Goal: Information Seeking & Learning: Learn about a topic

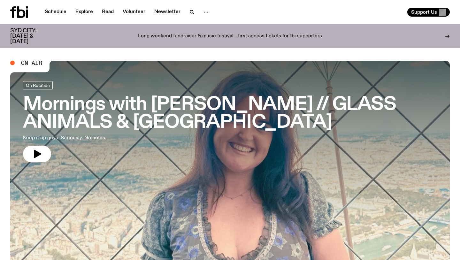
click at [210, 37] on div "Long weekend fundraiser & music festival - first access tickets for fbi support…" at bounding box center [229, 36] width 347 height 16
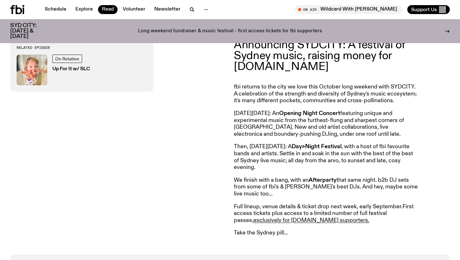
scroll to position [245, 0]
click at [54, 2] on div "Schedule Explore Read Volunteer Newsletter On Air Wildcard With [PERSON_NAME] T…" at bounding box center [230, 9] width 460 height 19
click at [55, 9] on link "Schedule" at bounding box center [55, 9] width 29 height 9
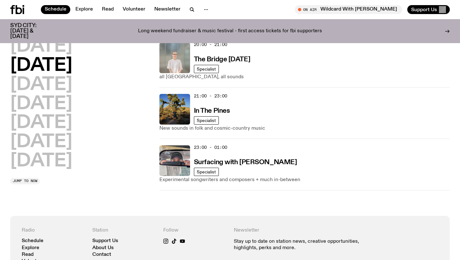
scroll to position [385, 0]
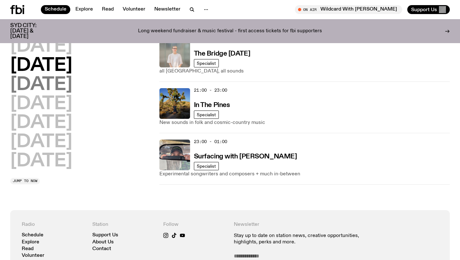
click at [65, 85] on h2 "[DATE]" at bounding box center [41, 85] width 62 height 18
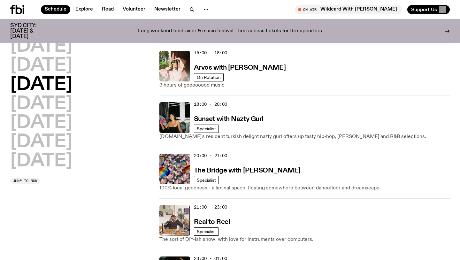
scroll to position [269, 0]
click at [171, 73] on img at bounding box center [174, 65] width 31 height 31
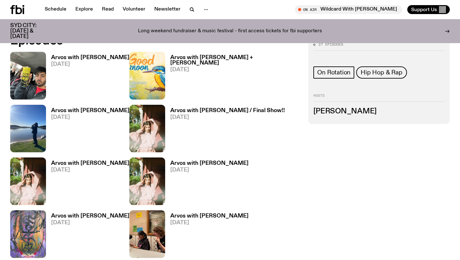
scroll to position [311, 0]
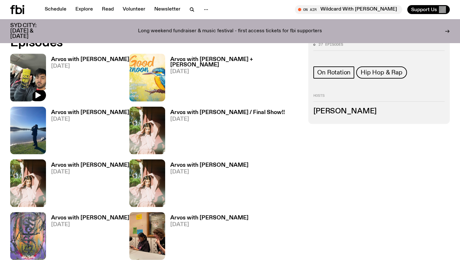
click at [20, 70] on img at bounding box center [28, 78] width 36 height 48
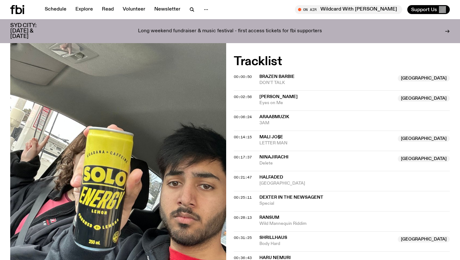
scroll to position [171, 0]
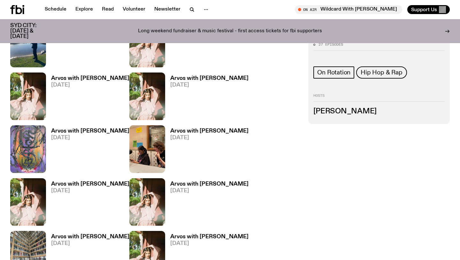
scroll to position [421, 0]
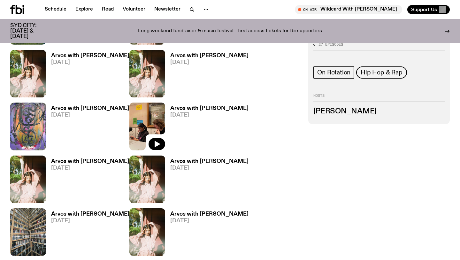
click at [141, 112] on img at bounding box center [147, 127] width 36 height 48
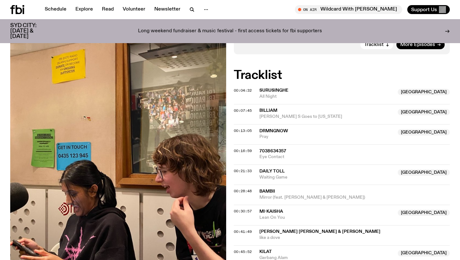
scroll to position [180, 0]
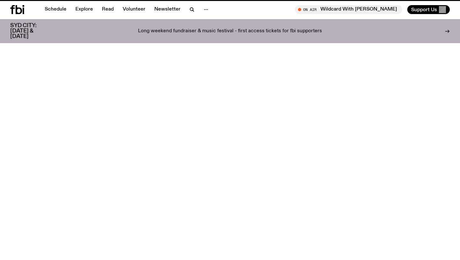
scroll to position [421, 0]
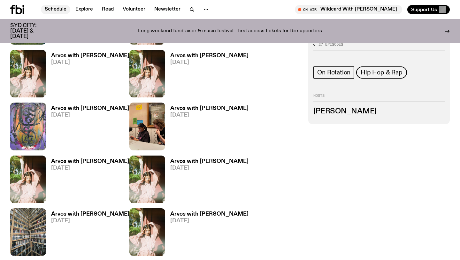
click at [58, 11] on link "Schedule" at bounding box center [55, 9] width 29 height 9
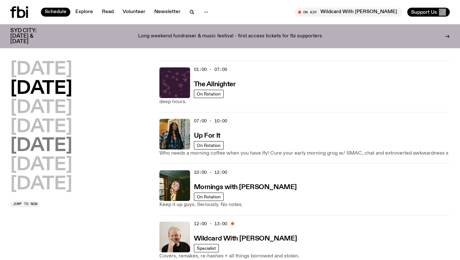
click at [33, 151] on h2 "[DATE]" at bounding box center [41, 146] width 62 height 18
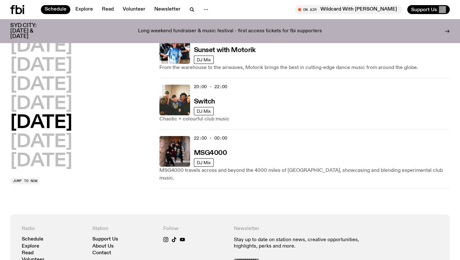
scroll to position [359, 0]
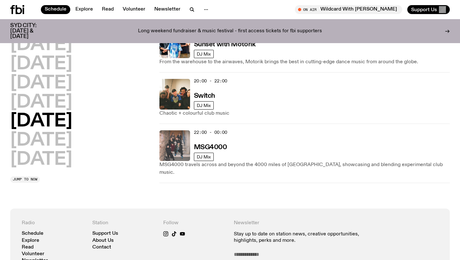
click at [179, 140] on img at bounding box center [174, 145] width 31 height 31
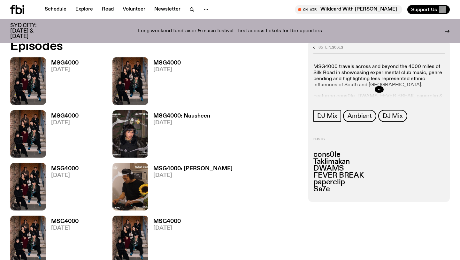
scroll to position [313, 0]
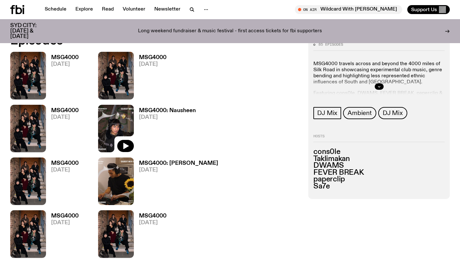
click at [129, 116] on img at bounding box center [116, 129] width 36 height 48
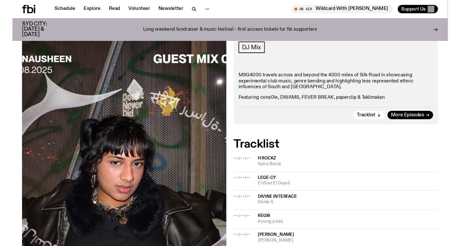
scroll to position [142, 0]
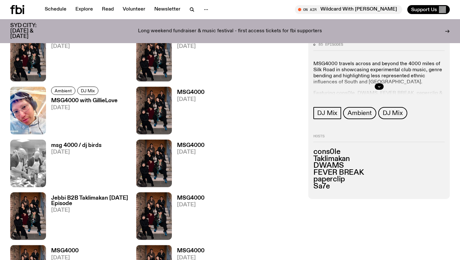
scroll to position [1281, 0]
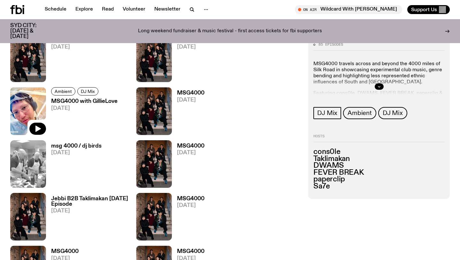
click at [22, 112] on img at bounding box center [28, 111] width 36 height 48
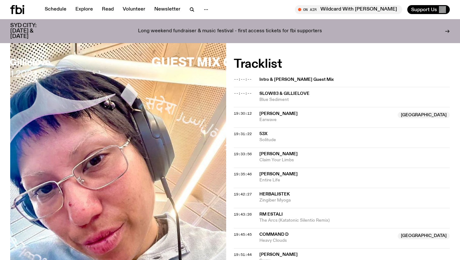
scroll to position [156, 0]
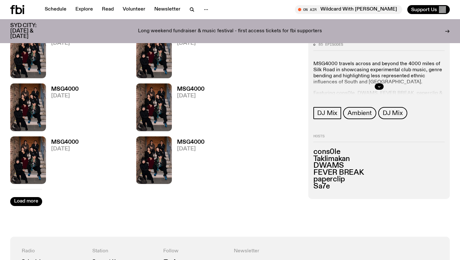
scroll to position [2078, 0]
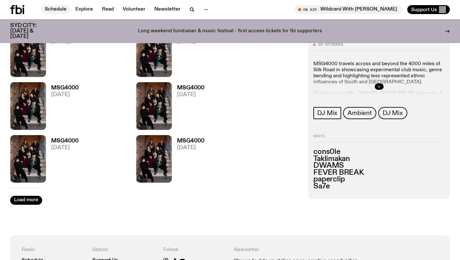
click at [57, 8] on link "Schedule" at bounding box center [55, 9] width 29 height 9
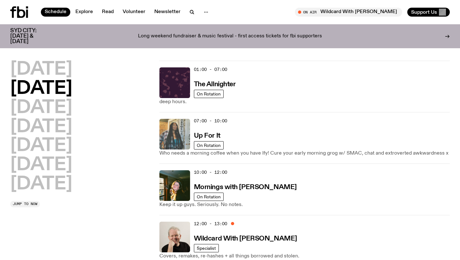
click at [176, 133] on img at bounding box center [174, 134] width 31 height 31
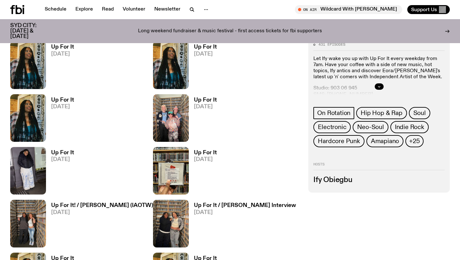
scroll to position [851, 0]
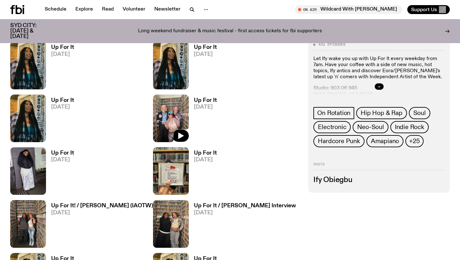
click at [153, 118] on img at bounding box center [171, 119] width 36 height 48
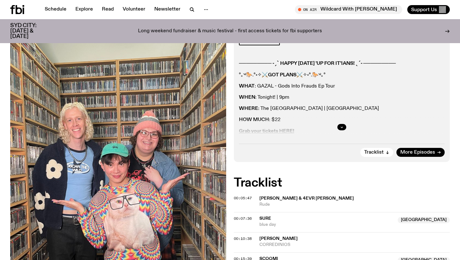
scroll to position [109, 0]
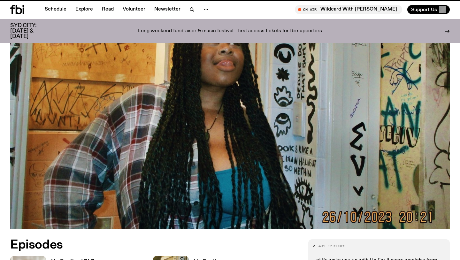
scroll to position [851, 0]
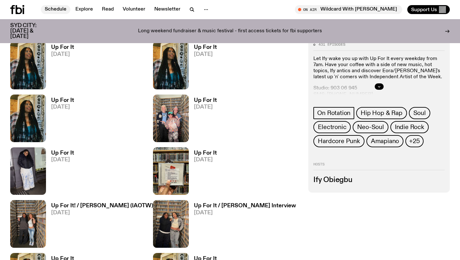
click at [53, 11] on link "Schedule" at bounding box center [55, 9] width 29 height 9
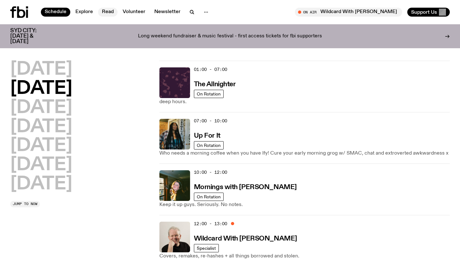
click at [109, 12] on link "Read" at bounding box center [107, 12] width 19 height 9
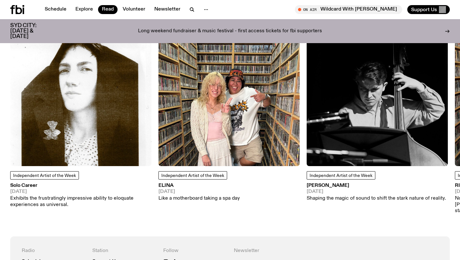
scroll to position [560, 0]
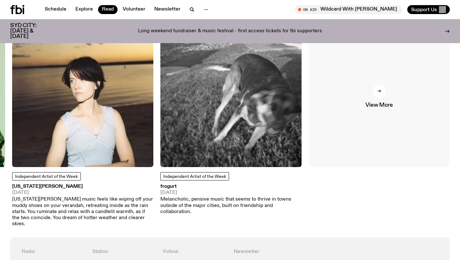
click at [380, 93] on div at bounding box center [379, 91] width 13 height 13
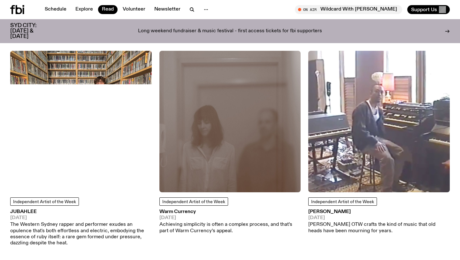
scroll to position [1487, 0]
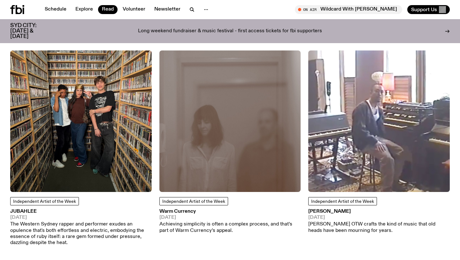
click at [109, 134] on img at bounding box center [80, 120] width 141 height 141
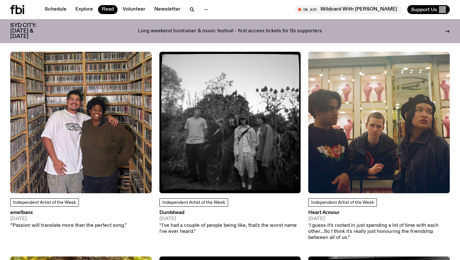
scroll to position [1902, 0]
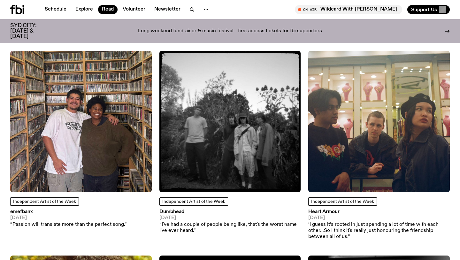
click at [235, 128] on img at bounding box center [229, 121] width 141 height 141
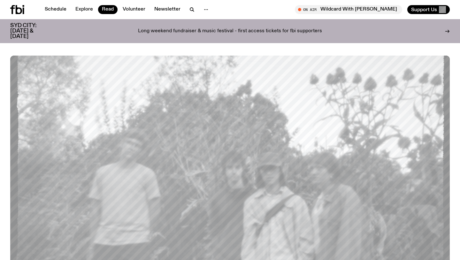
scroll to position [267, 0]
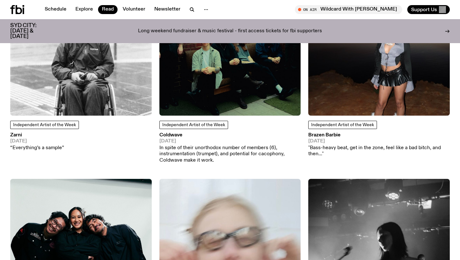
scroll to position [2597, 0]
